Goal: Task Accomplishment & Management: Manage account settings

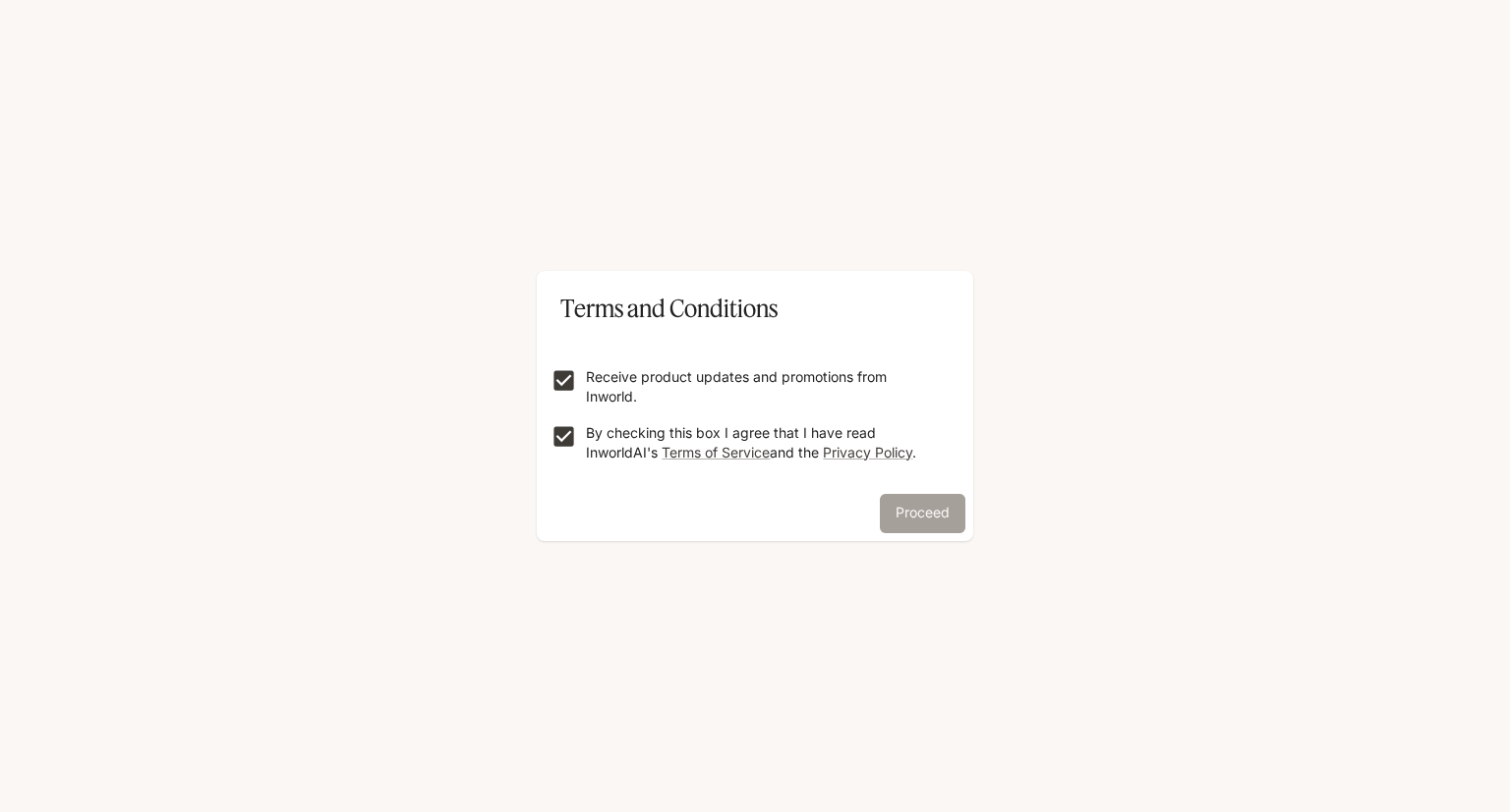
click at [915, 526] on button "Proceed" at bounding box center [922, 514] width 85 height 40
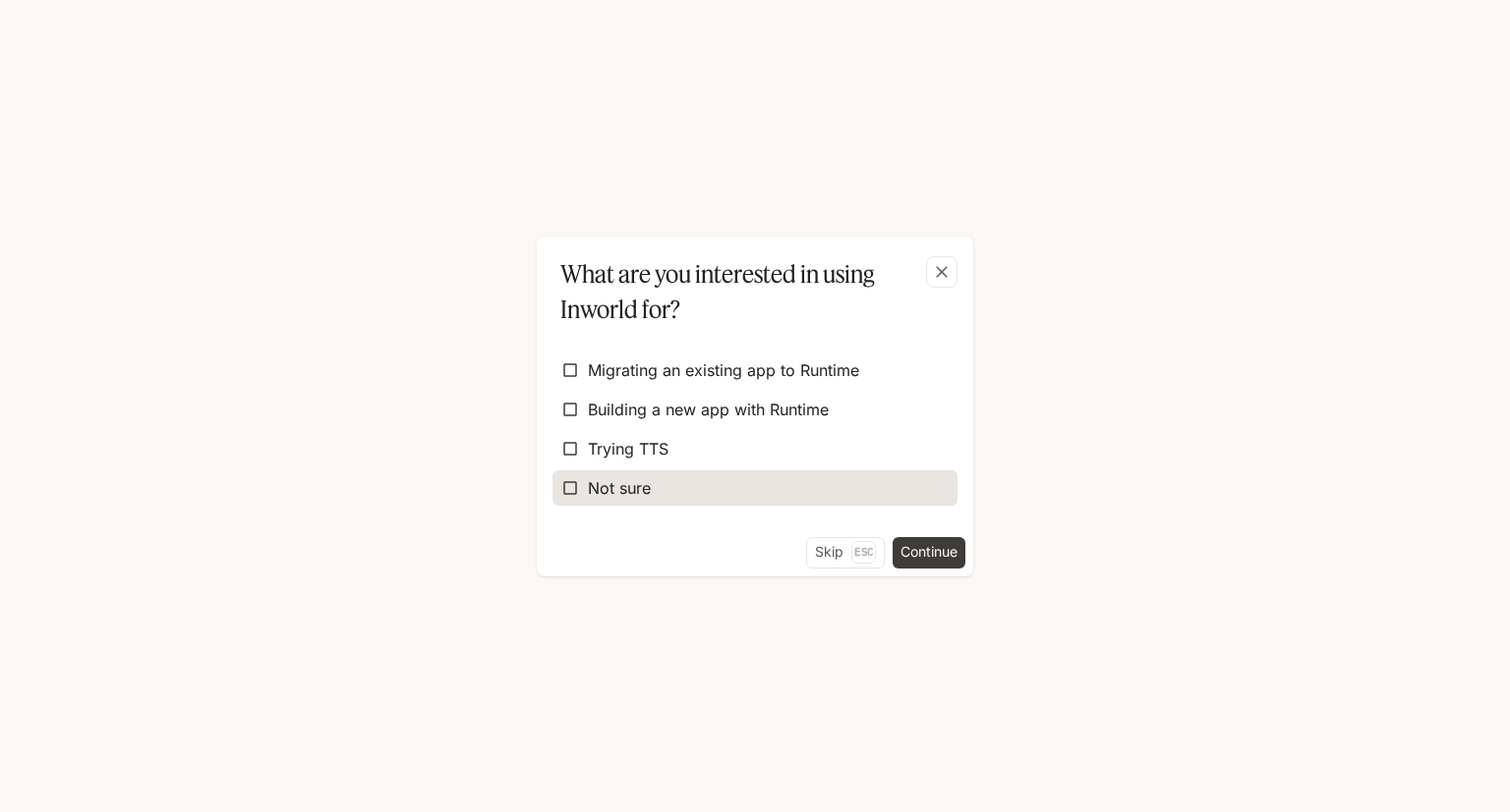
click at [614, 487] on span "Not sure" at bounding box center [619, 489] width 63 height 24
click at [622, 487] on span "Not sure" at bounding box center [619, 489] width 63 height 24
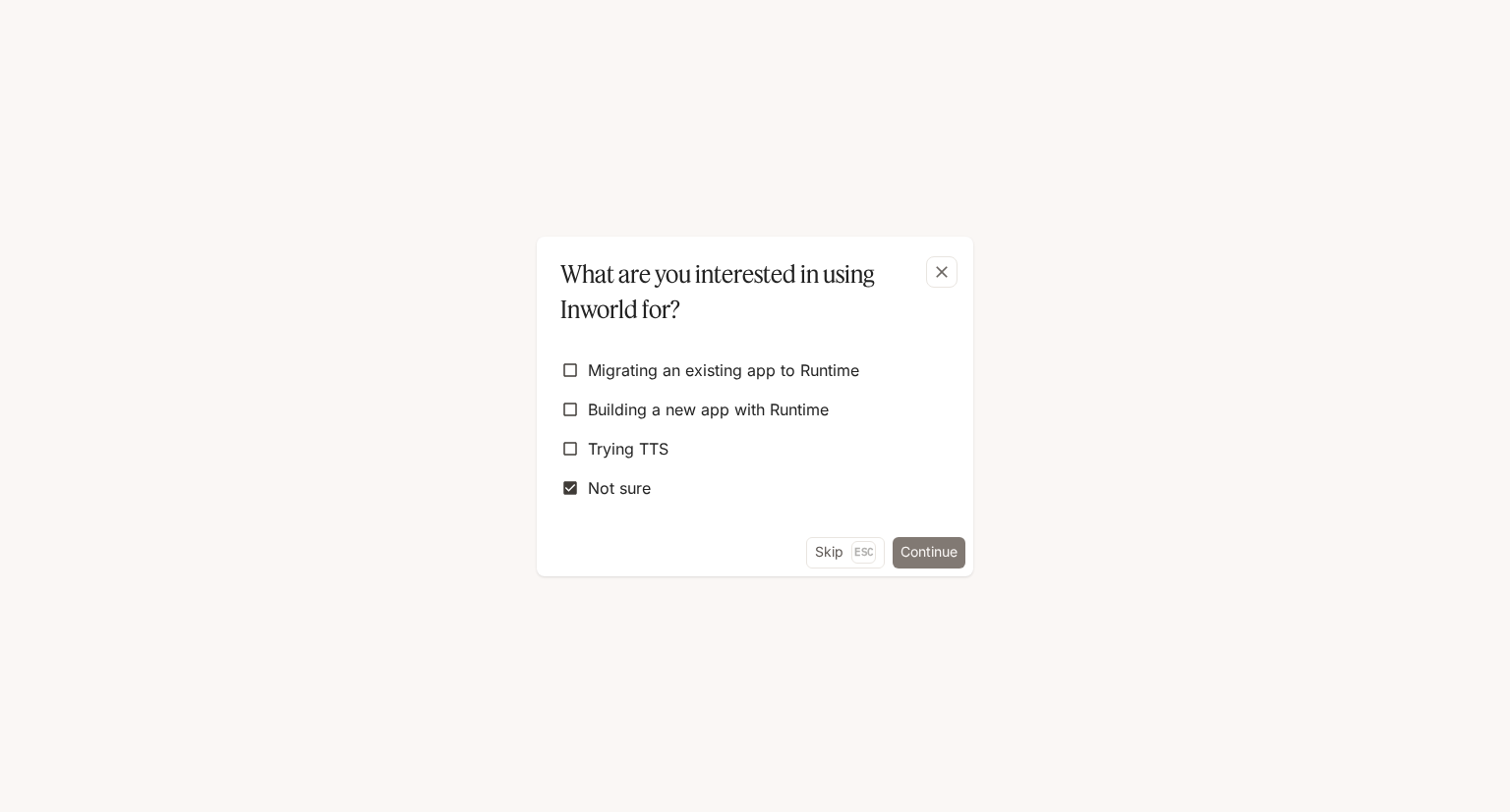
click at [915, 550] on button "Continue" at bounding box center [929, 553] width 73 height 32
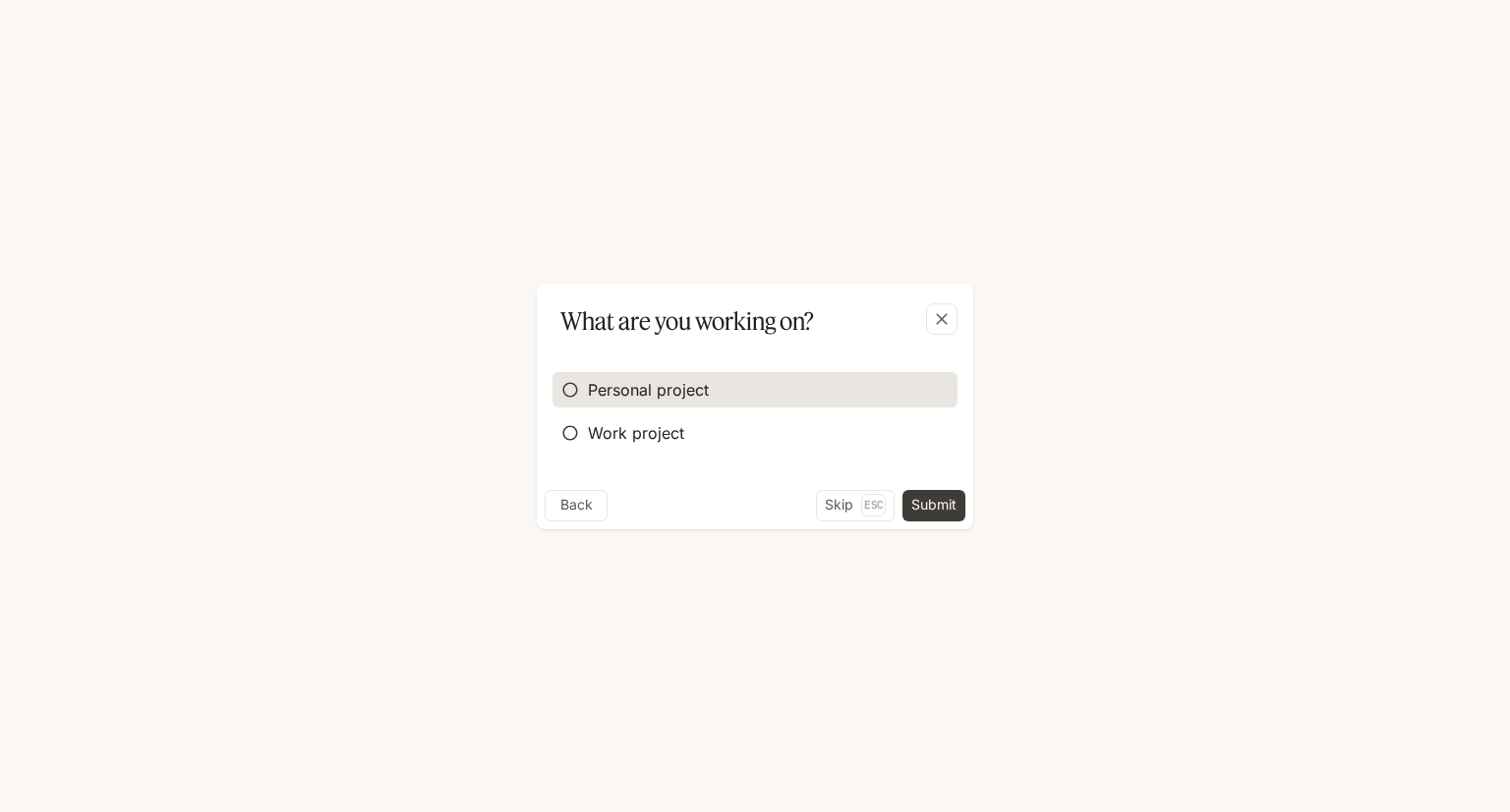
click at [677, 393] on span "Personal project" at bounding box center [648, 390] width 121 height 24
click at [920, 498] on button "Submit" at bounding box center [934, 506] width 63 height 32
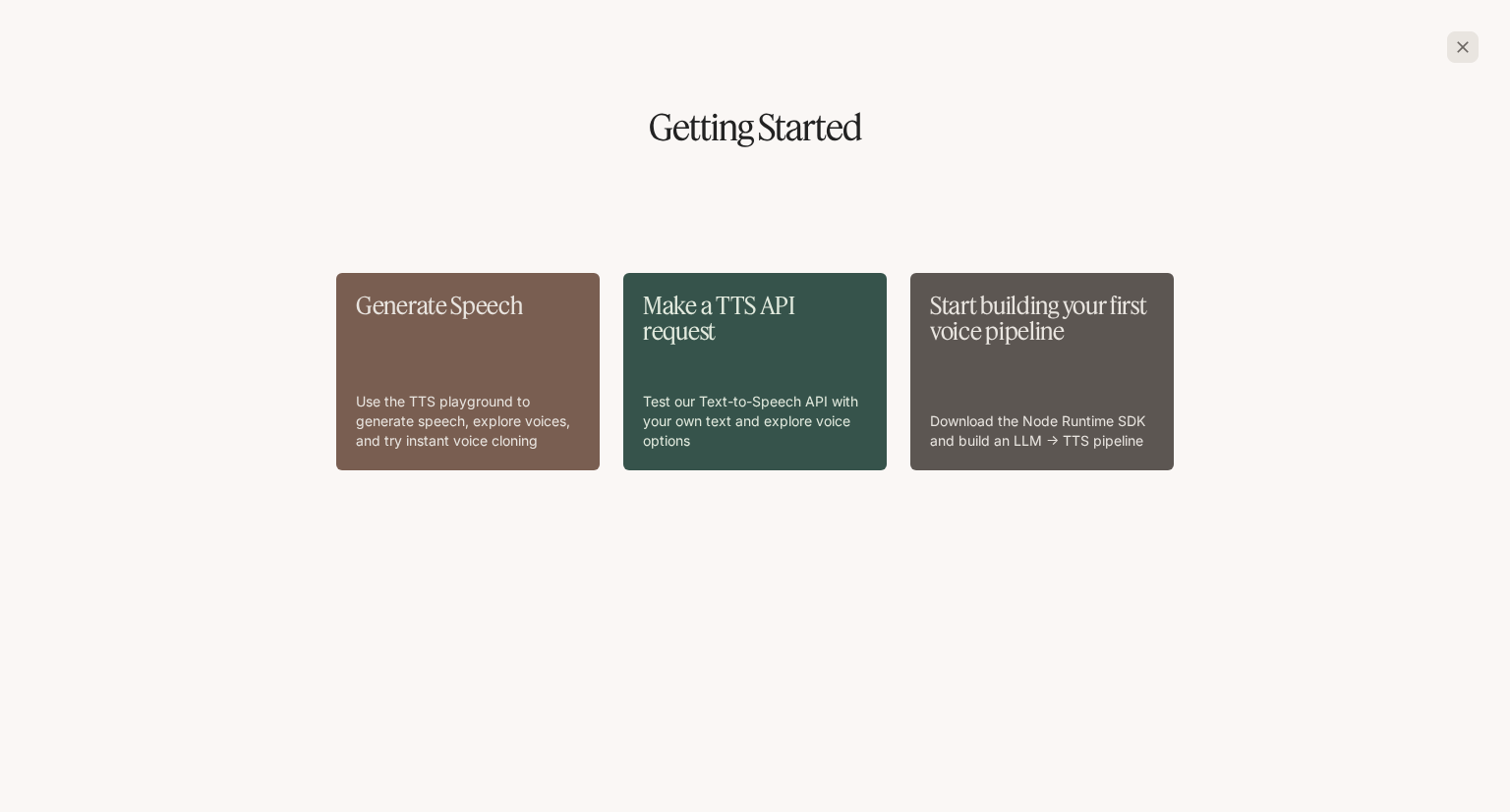
click at [469, 344] on div "Generate Speech Use the TTS playground to generate speech, explore voices, and …" at bounding box center [468, 372] width 224 height 158
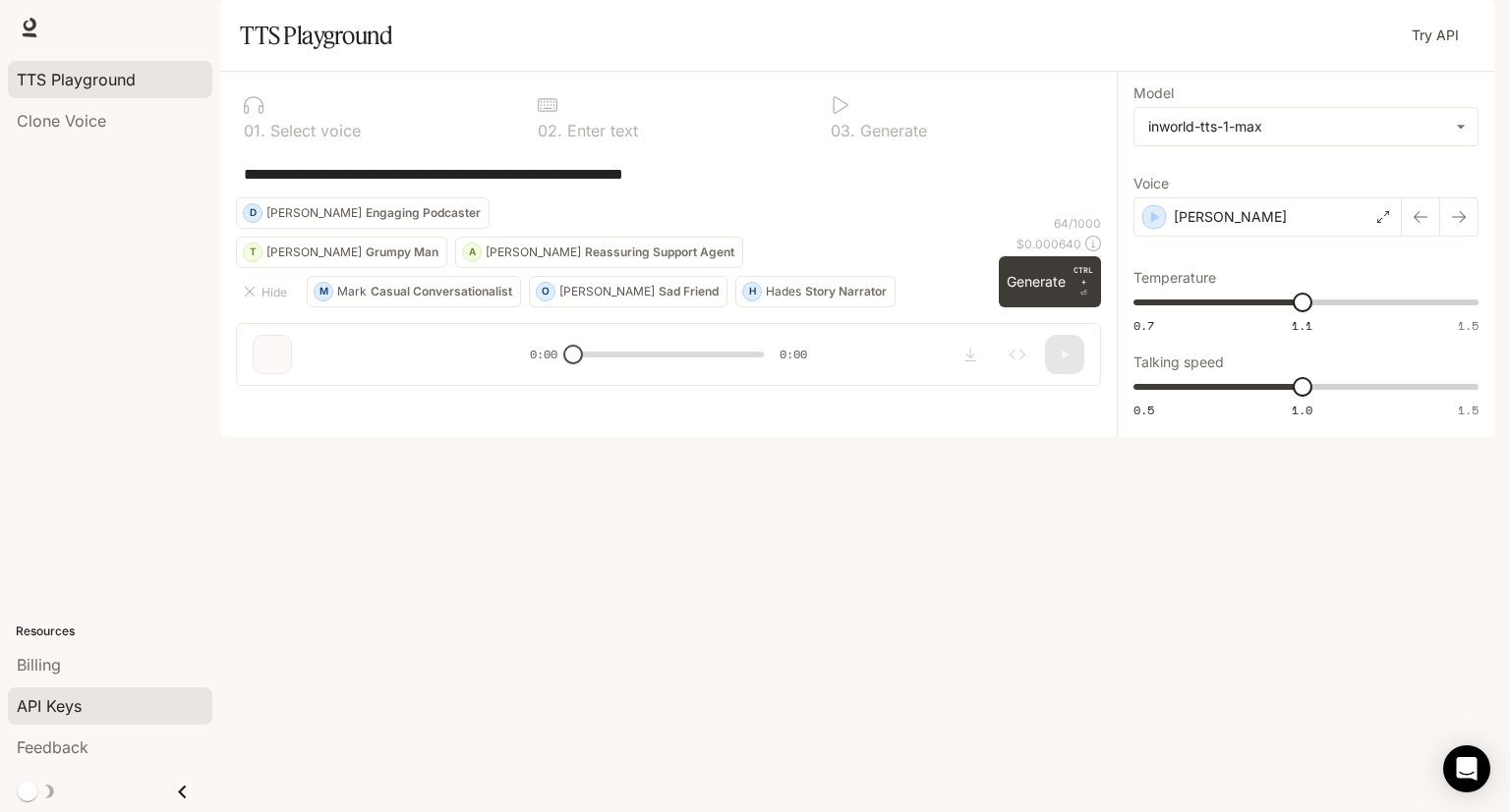
click at [44, 705] on span "API Keys" at bounding box center [49, 706] width 65 height 24
